Goal: Book appointment/travel/reservation

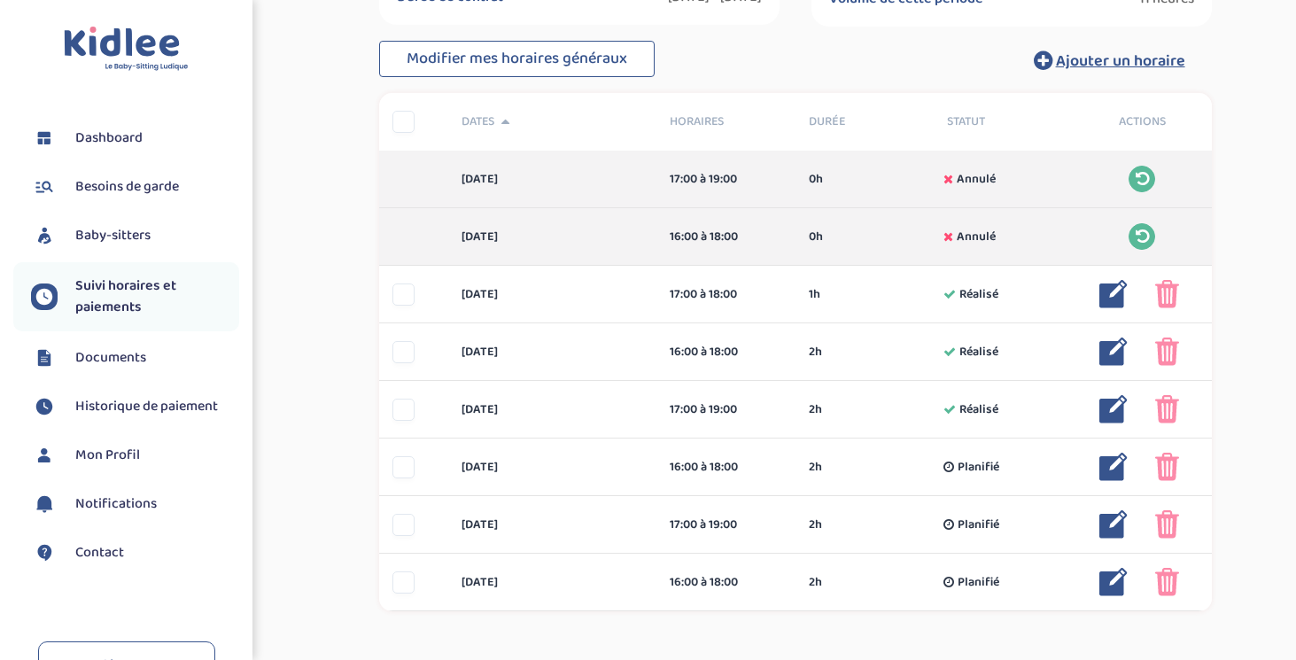
scroll to position [333, 0]
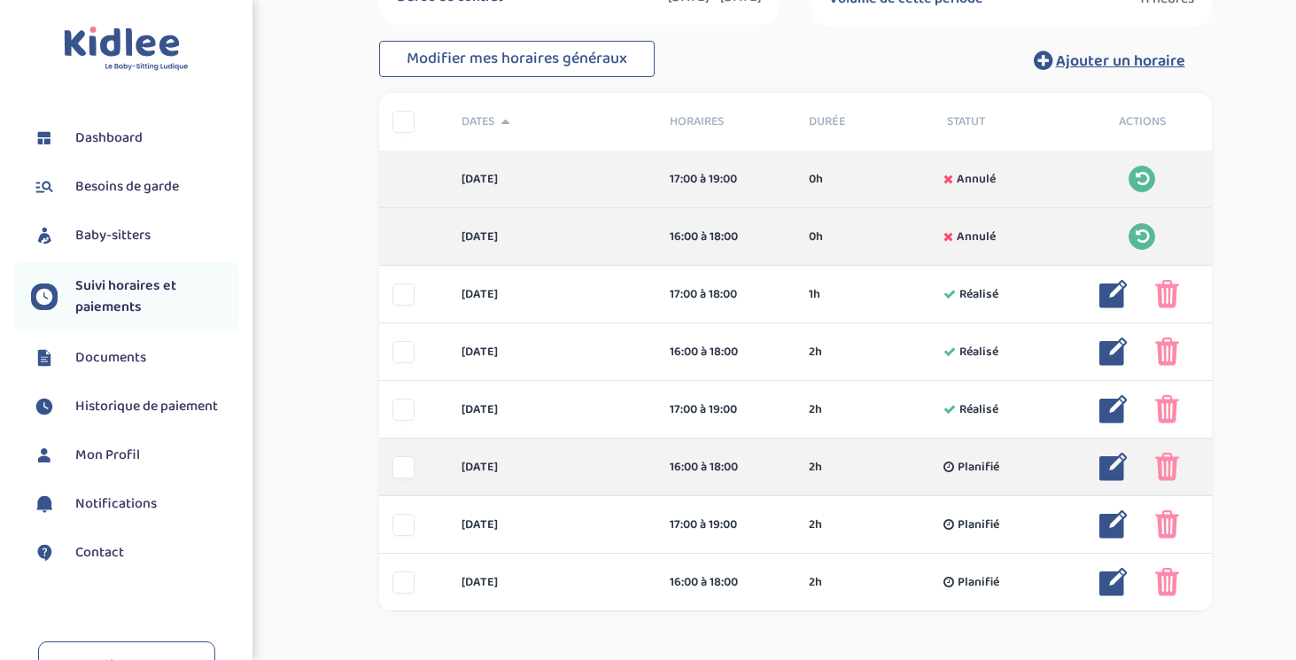
click at [1107, 472] on img at bounding box center [1113, 467] width 28 height 28
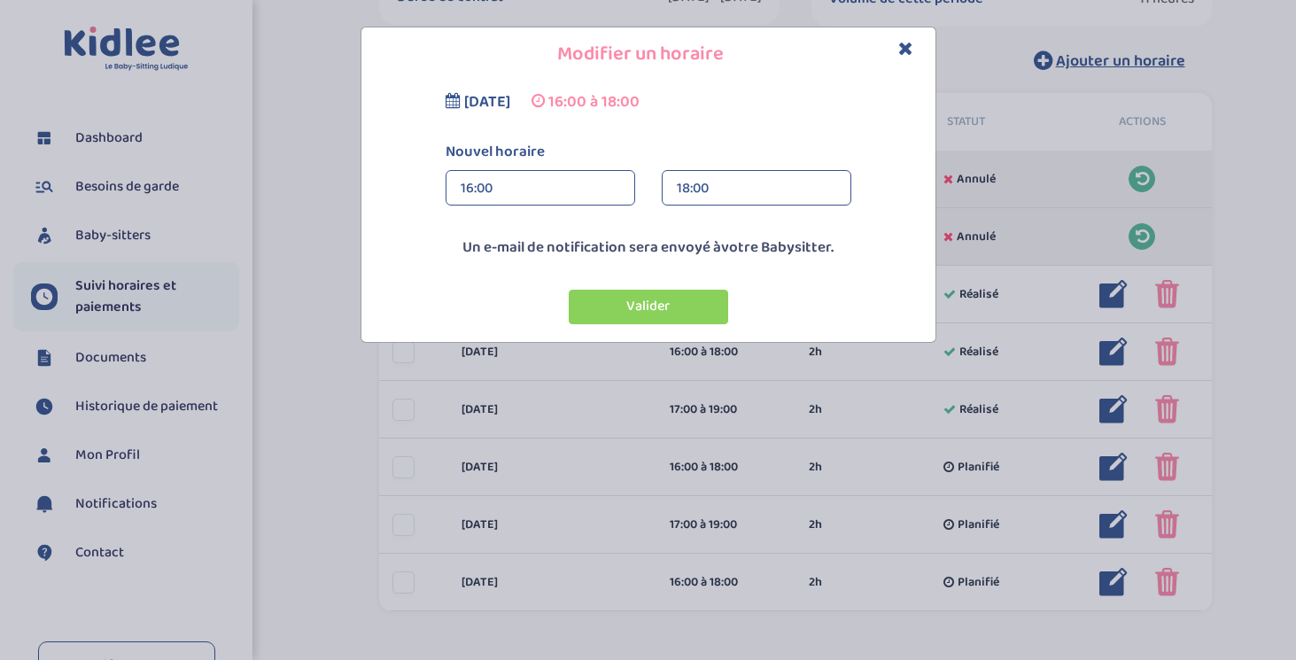
click at [731, 183] on div "18:00" at bounding box center [756, 188] width 159 height 35
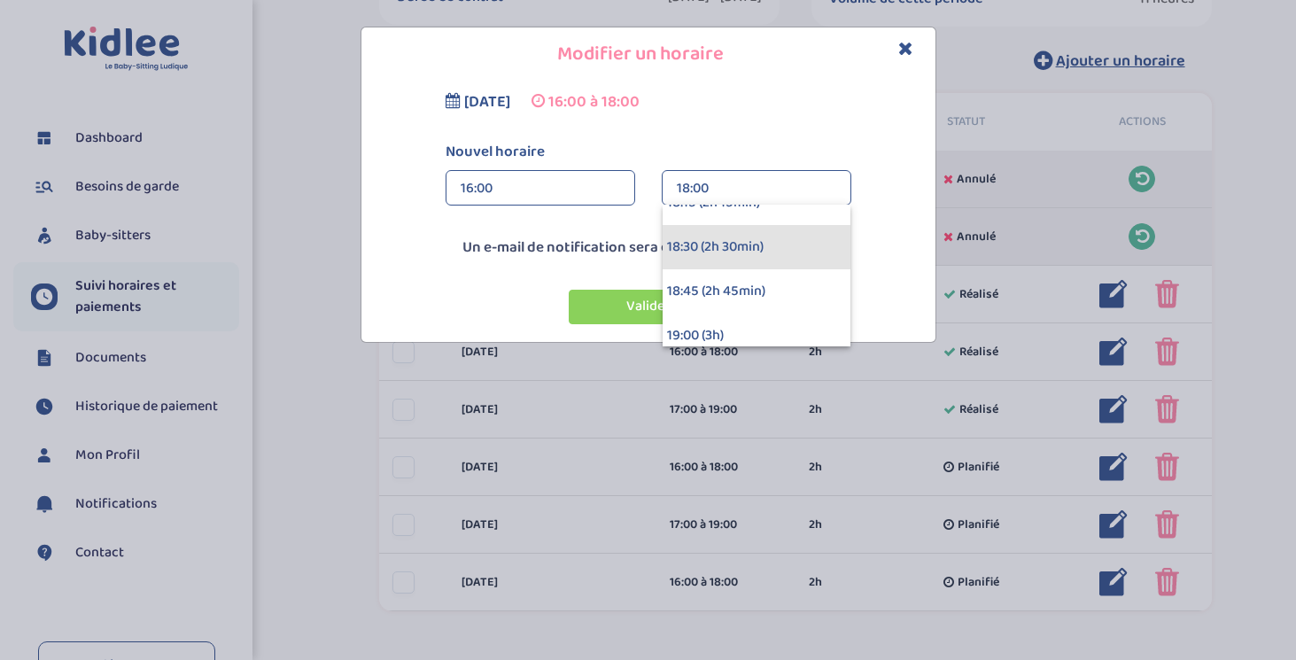
click at [722, 256] on div "18:30 (2h 30min)" at bounding box center [756, 247] width 188 height 44
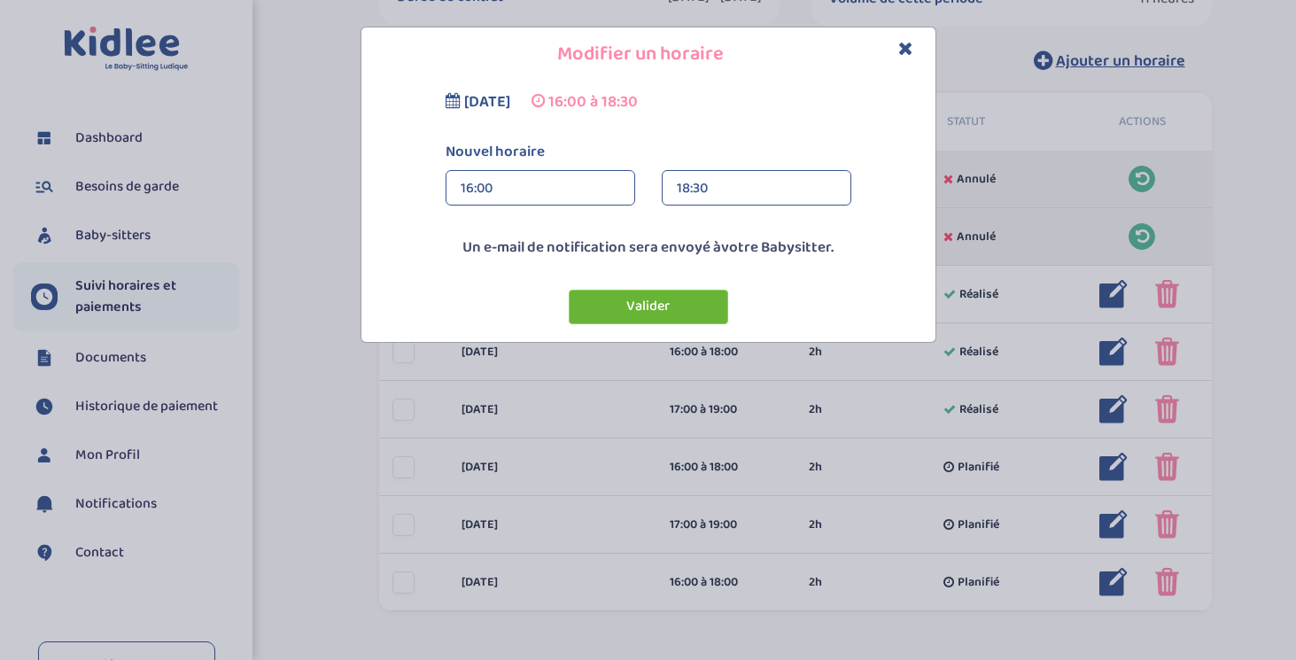
click at [692, 306] on button "Valider" at bounding box center [648, 307] width 159 height 35
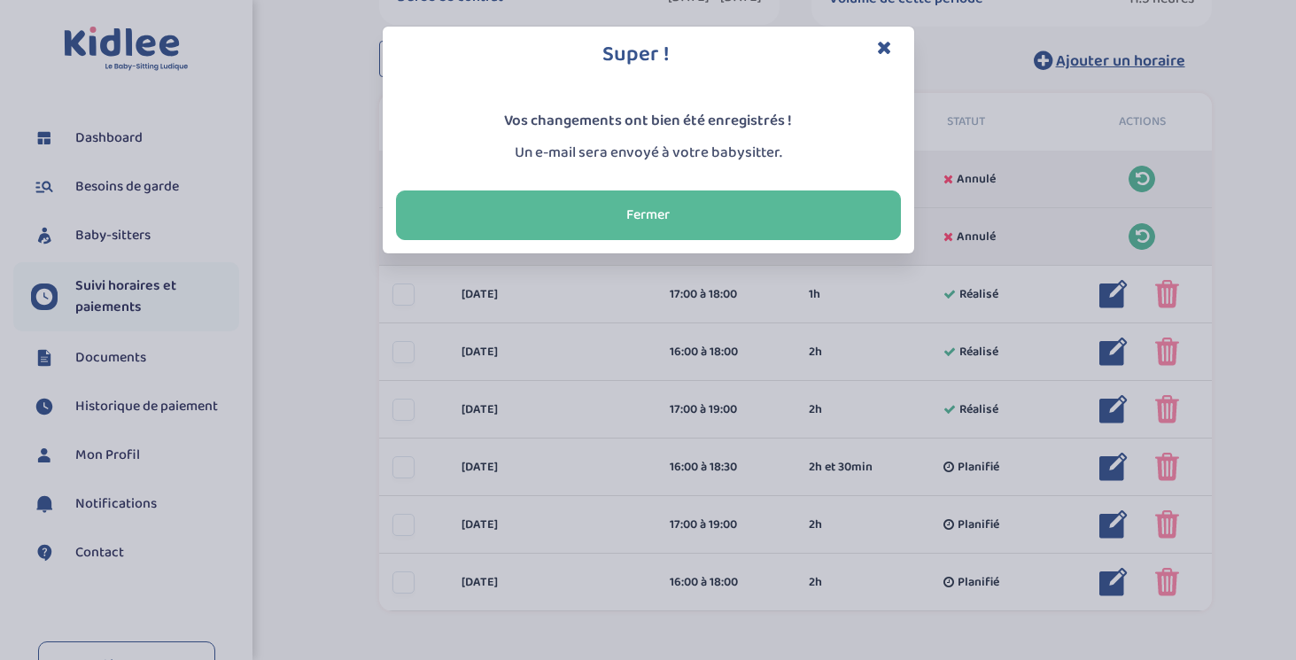
click at [880, 45] on icon "Close" at bounding box center [884, 47] width 15 height 19
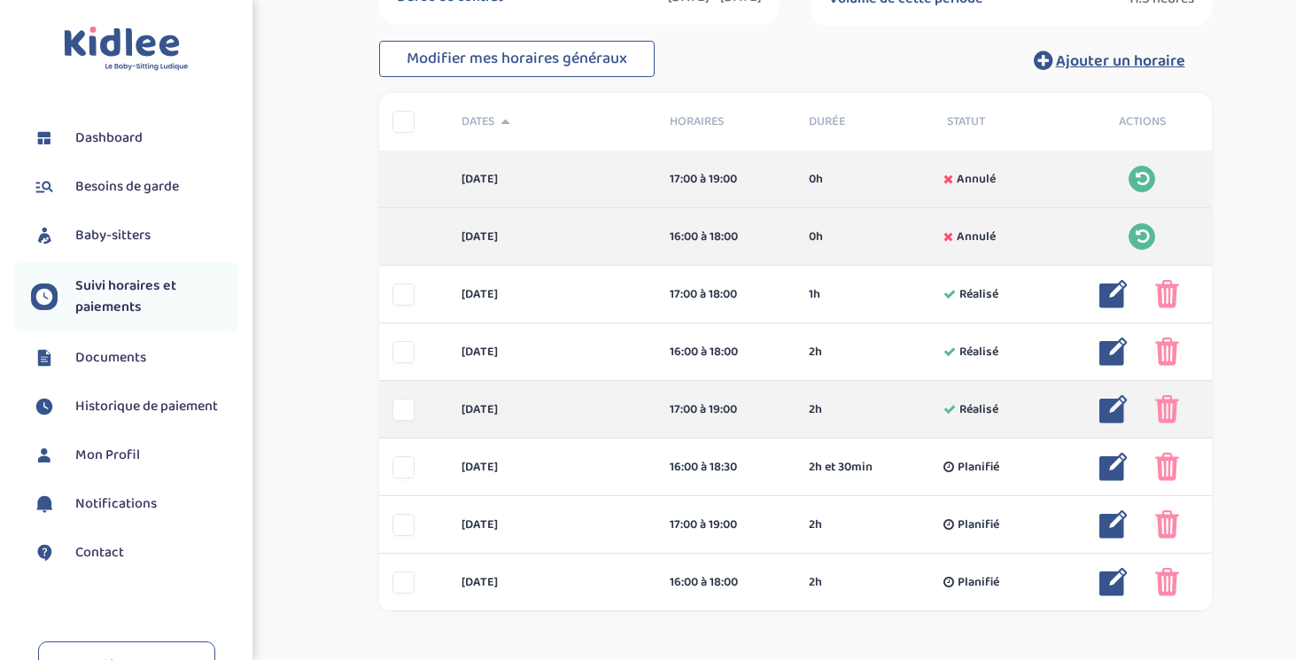
click at [1124, 413] on img at bounding box center [1113, 409] width 28 height 28
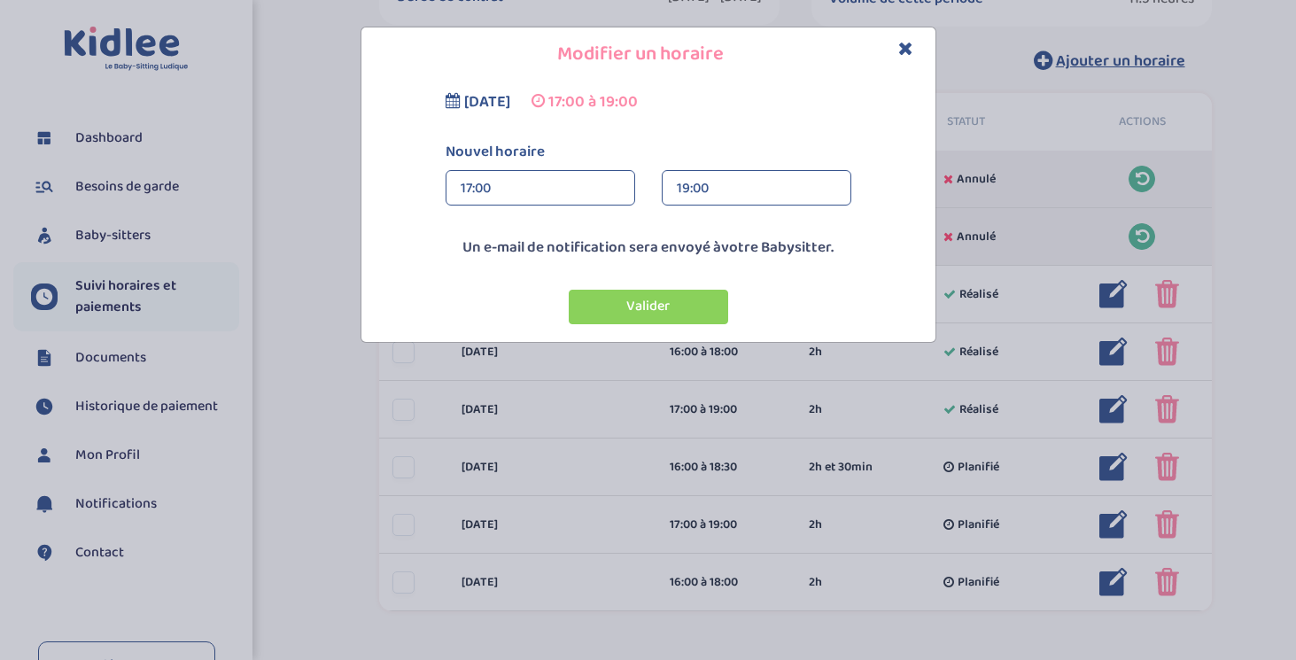
click at [710, 197] on div "19:00" at bounding box center [756, 188] width 159 height 35
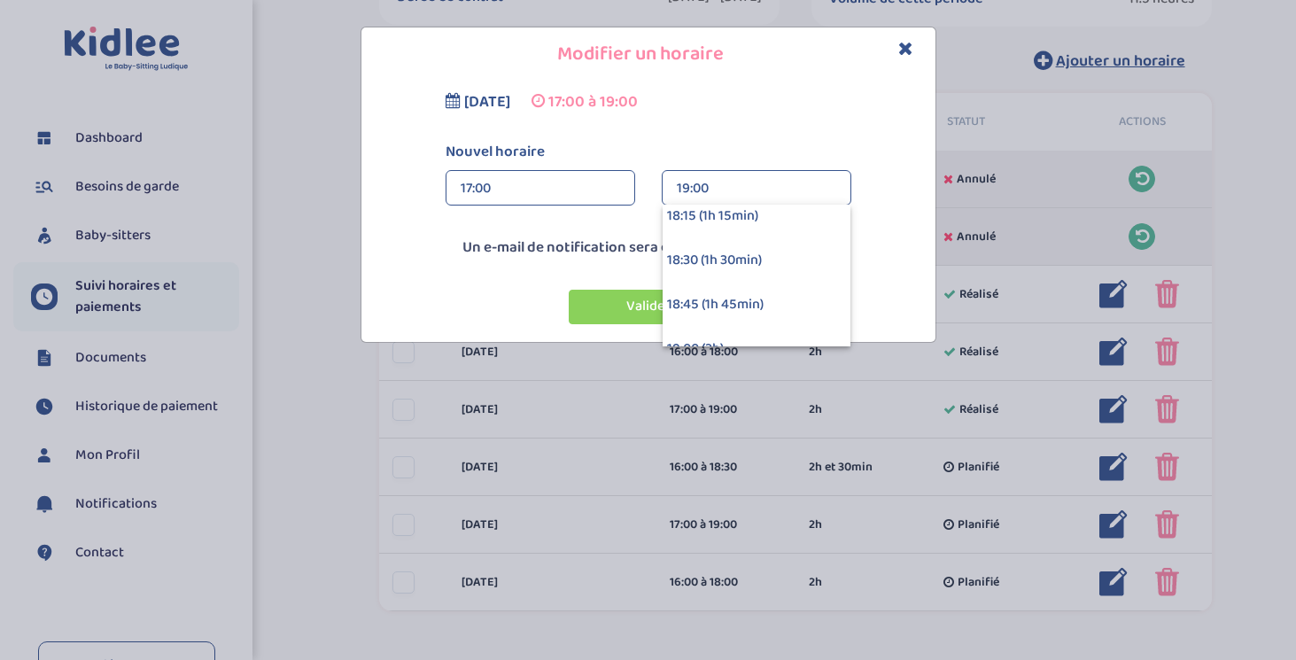
scroll to position [172, 0]
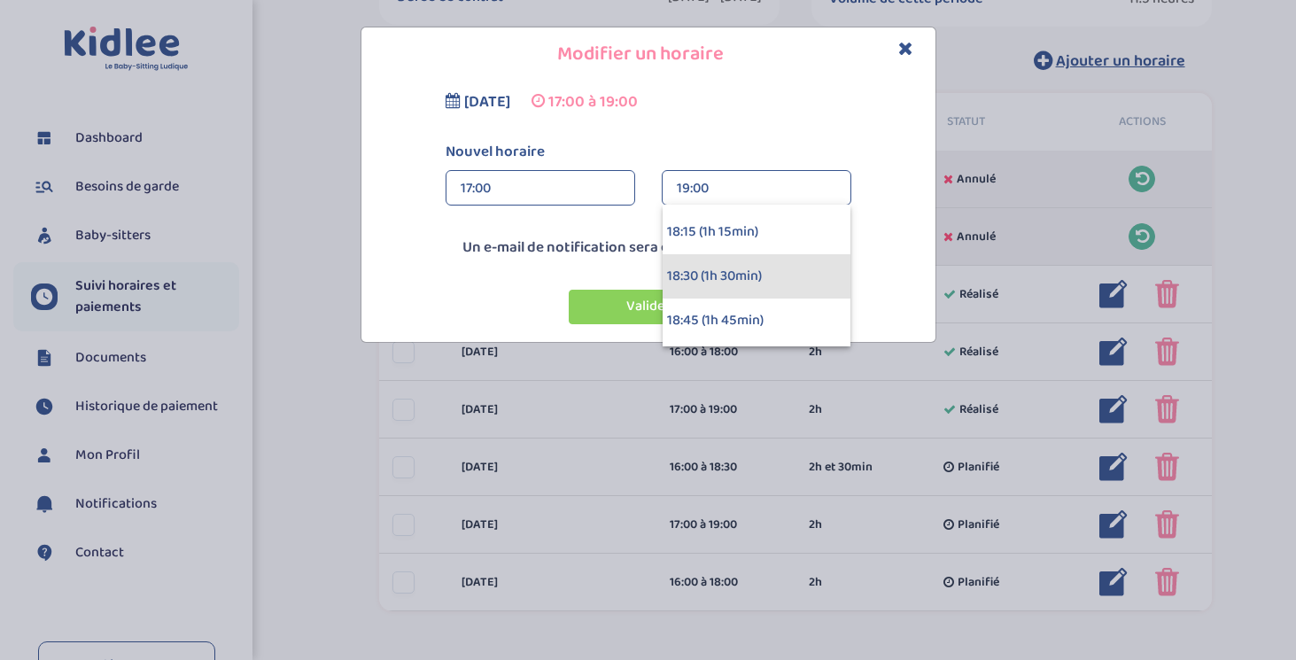
click at [710, 272] on div "18:30 (1h 30min)" at bounding box center [756, 276] width 188 height 44
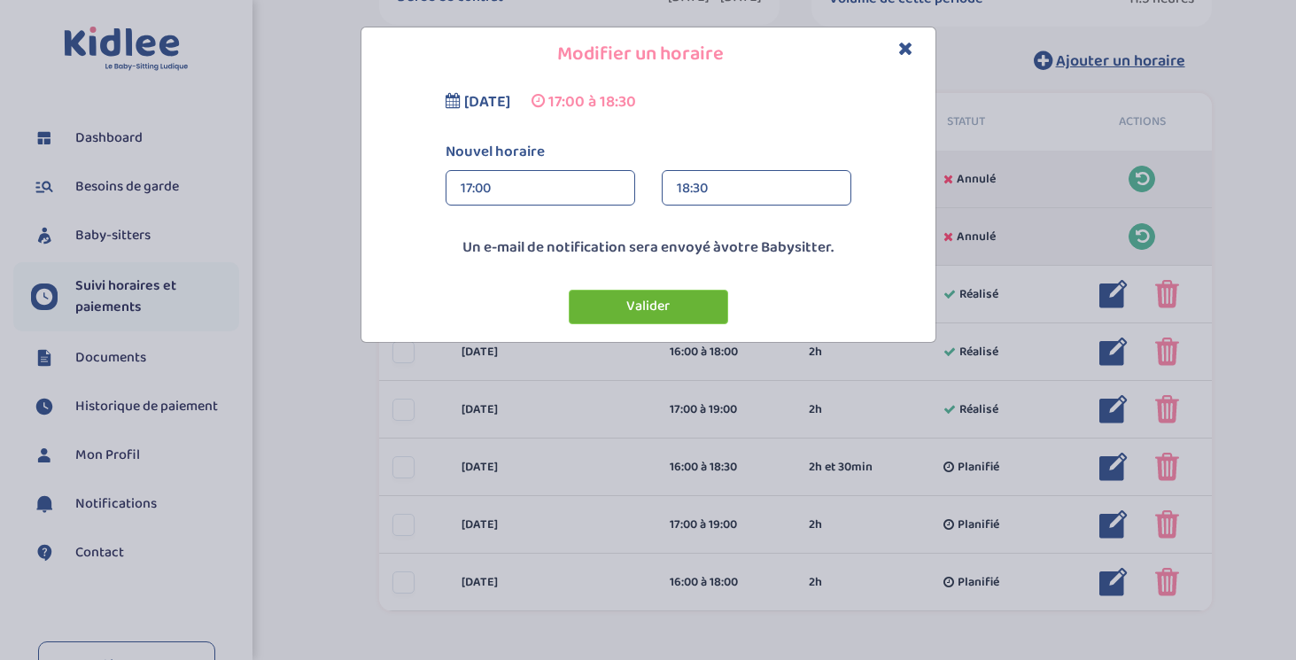
click at [642, 314] on button "Valider" at bounding box center [648, 307] width 159 height 35
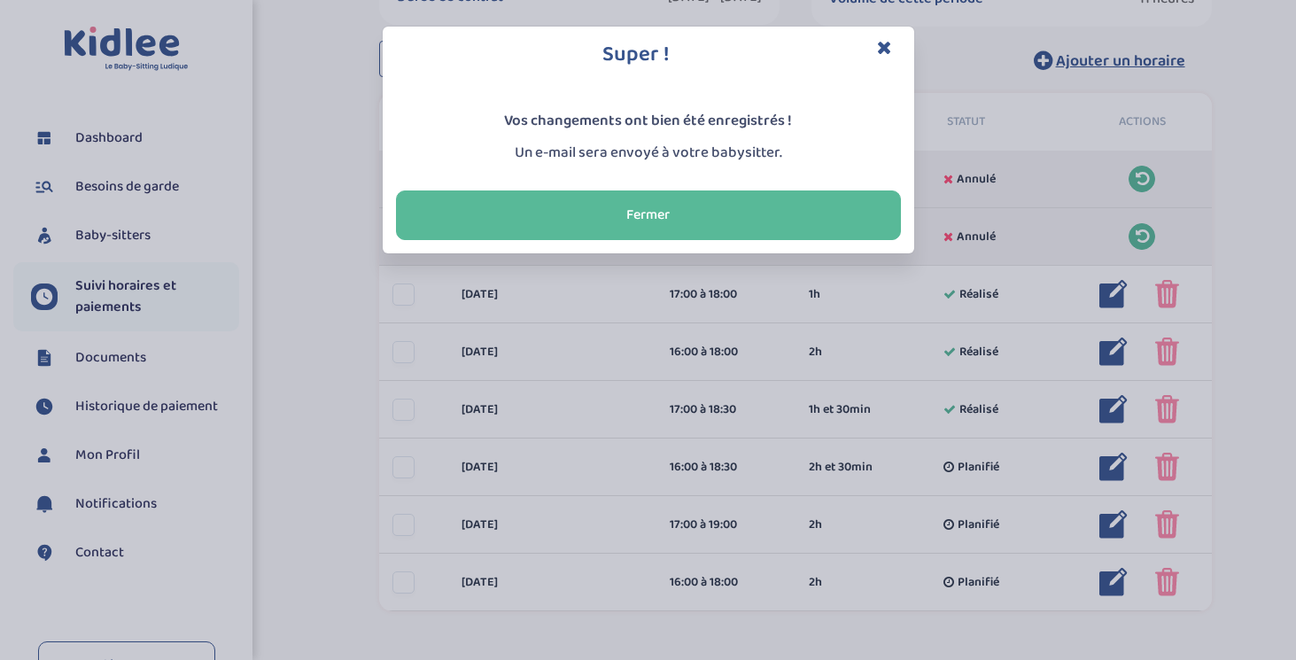
click at [878, 50] on icon "Close" at bounding box center [884, 47] width 15 height 19
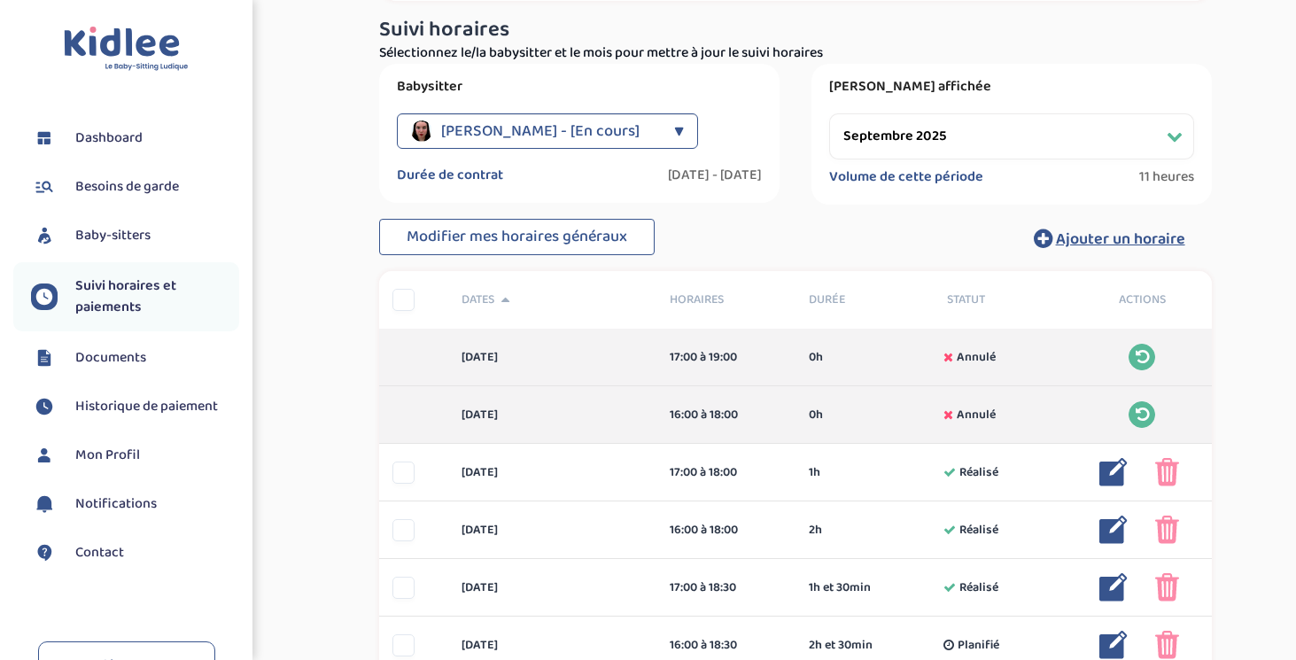
scroll to position [125, 0]
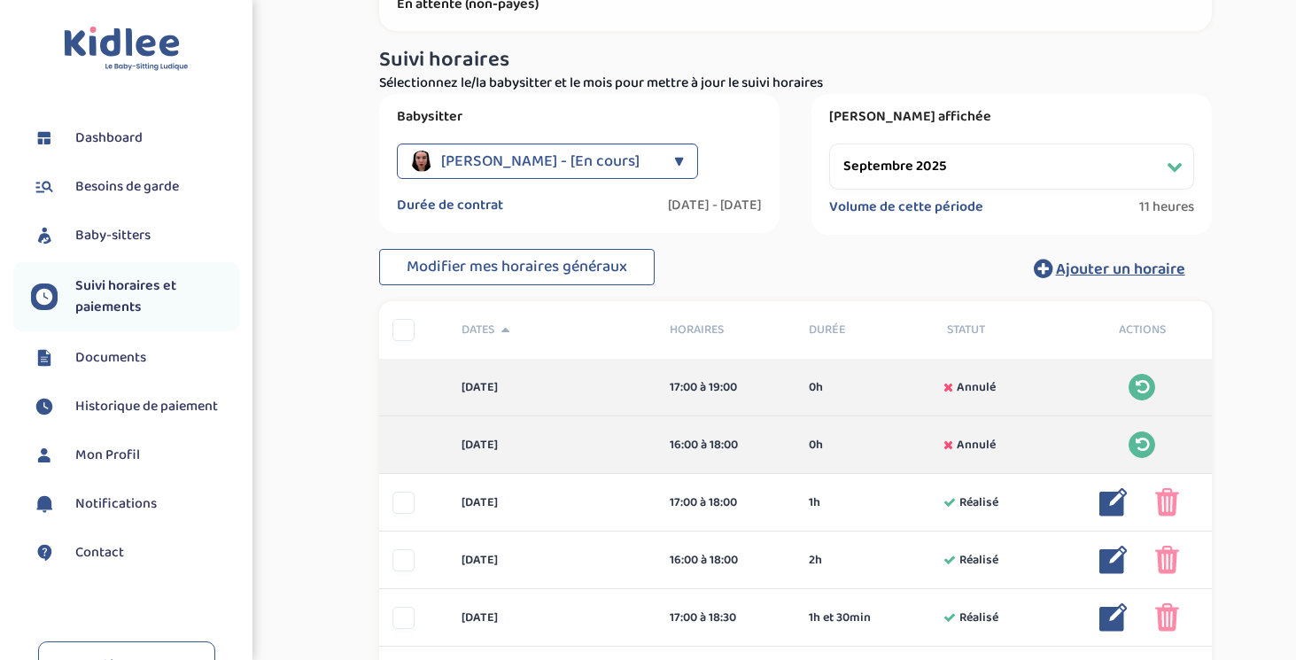
click at [674, 163] on div "▼" at bounding box center [679, 160] width 10 height 35
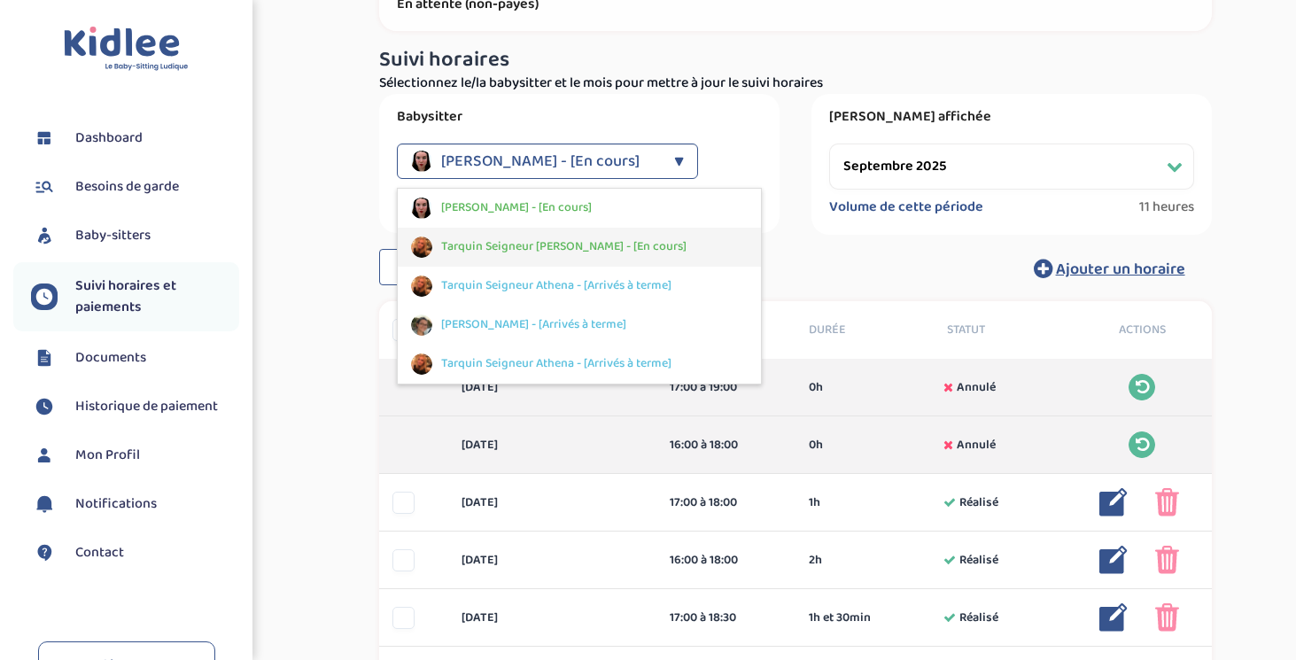
click at [571, 245] on span "Tarquin Seigneur [PERSON_NAME] - [En cours]" at bounding box center [563, 246] width 245 height 19
select select "septembre 2025"
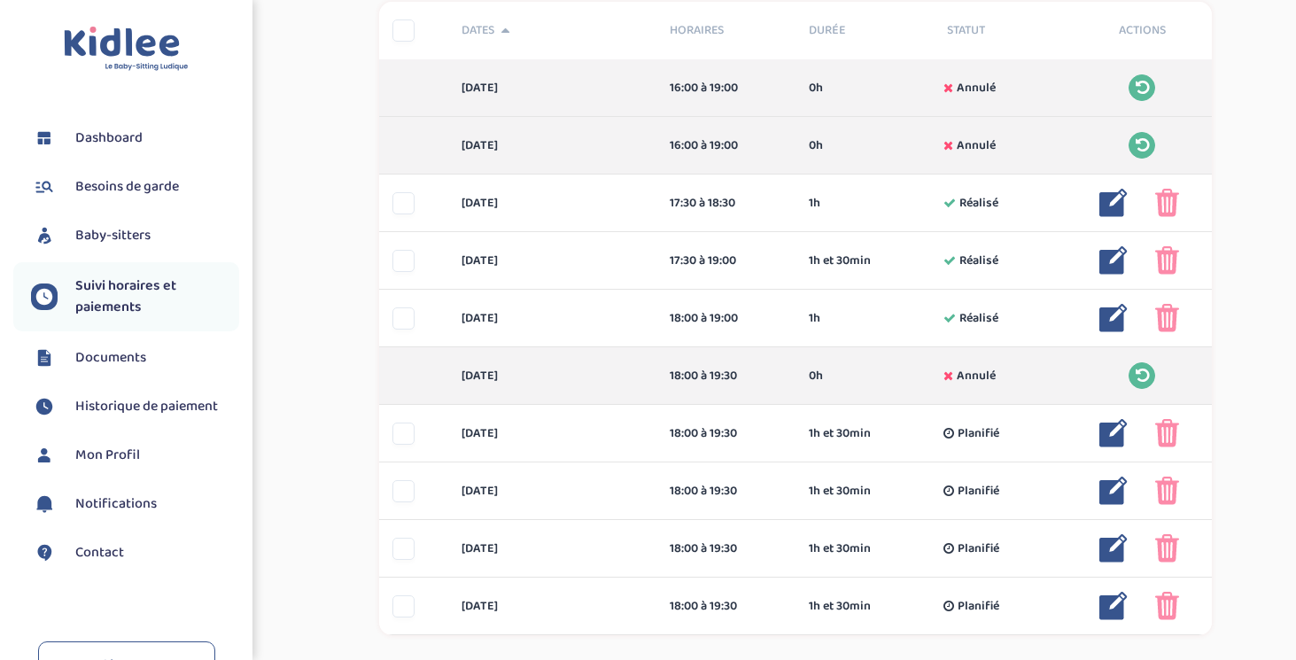
scroll to position [426, 0]
